Goal: Task Accomplishment & Management: Complete application form

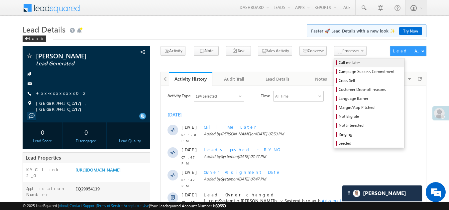
click at [339, 62] on span "Call me later" at bounding box center [370, 63] width 63 height 6
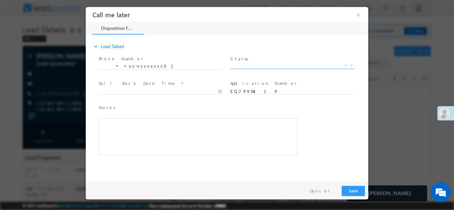
click at [265, 64] on span "X" at bounding box center [292, 65] width 124 height 7
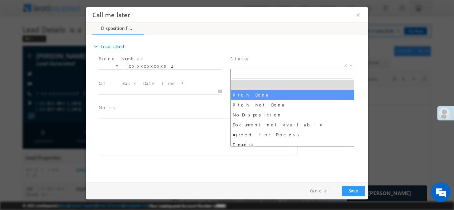
select select "Pitch Done"
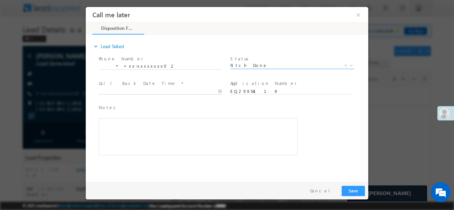
type input "10/03/25 7:52 PM"
click at [156, 90] on input "10/03/25 7:52 PM" at bounding box center [160, 91] width 123 height 7
click at [352, 190] on button "Save" at bounding box center [353, 191] width 23 height 10
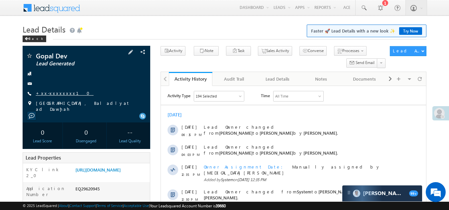
click at [51, 95] on link "+xx-xxxxxxxx10" at bounding box center [65, 93] width 58 height 6
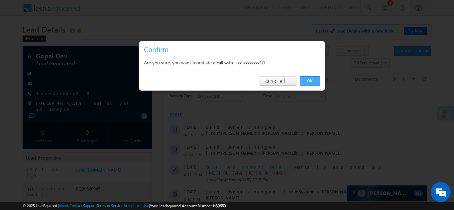
click at [313, 79] on link "OK" at bounding box center [310, 80] width 20 height 9
